Goal: Information Seeking & Learning: Learn about a topic

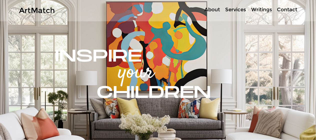
scroll to position [25, 0]
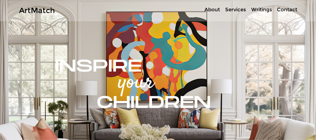
click at [215, 11] on p "About" at bounding box center [212, 9] width 21 height 7
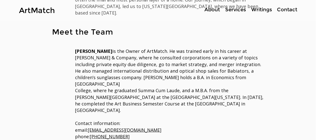
scroll to position [225, 0]
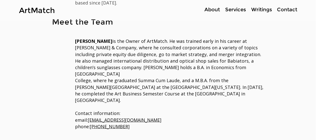
click at [234, 10] on p "Services" at bounding box center [236, 9] width 26 height 7
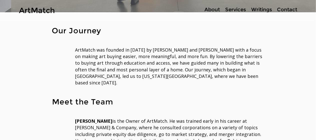
scroll to position [143, 0]
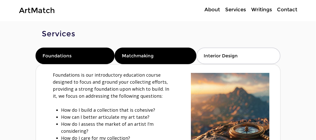
click at [149, 59] on div "Matchmaking" at bounding box center [156, 56] width 82 height 17
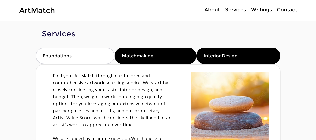
click at [224, 54] on span "Interior Design" at bounding box center [221, 56] width 34 height 6
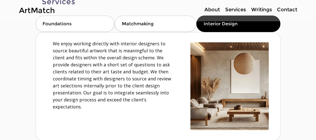
scroll to position [25, 0]
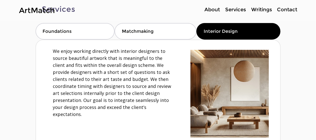
click at [264, 8] on p "Writings" at bounding box center [262, 9] width 26 height 7
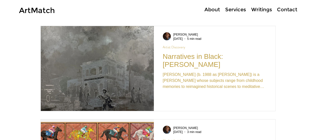
click at [214, 59] on h2 "Narratives in Black: [PERSON_NAME]" at bounding box center [215, 61] width 104 height 16
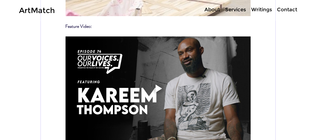
scroll to position [2303, 0]
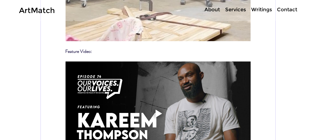
click at [159, 110] on div "Play video" at bounding box center [159, 114] width 7 height 8
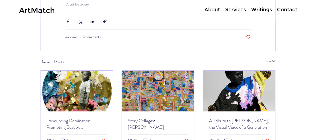
scroll to position [2517, 0]
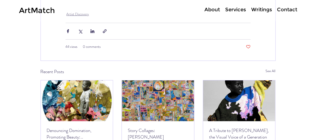
click at [89, 80] on img "Denouncing Domination, Promoting Beauty: Marielle Plaisir" at bounding box center [77, 100] width 72 height 41
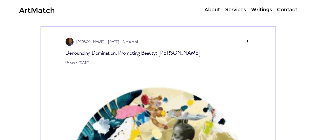
click at [211, 10] on p "About" at bounding box center [212, 9] width 21 height 7
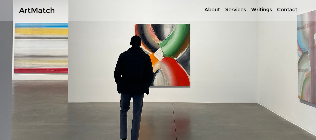
click at [42, 9] on link "ArtMatch" at bounding box center [37, 10] width 36 height 9
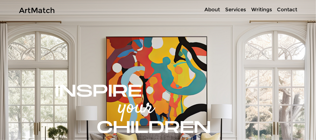
drag, startPoint x: 262, startPoint y: 1, endPoint x: 105, endPoint y: 24, distance: 159.2
click at [105, 24] on img "Slide show gallery" at bounding box center [158, 127] width 316 height 271
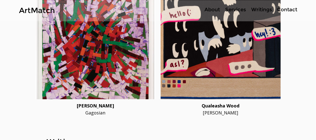
scroll to position [1427, 0]
